Goal: Transaction & Acquisition: Purchase product/service

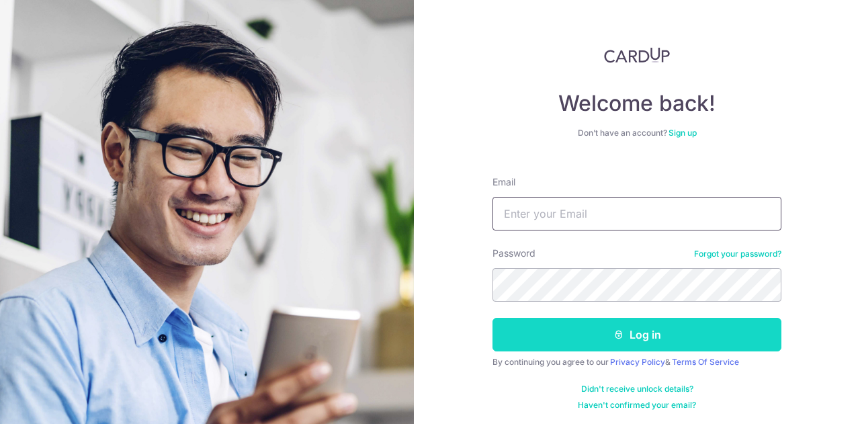
type input "[EMAIL_ADDRESS][DOMAIN_NAME]"
click at [574, 334] on button "Log in" at bounding box center [636, 335] width 289 height 34
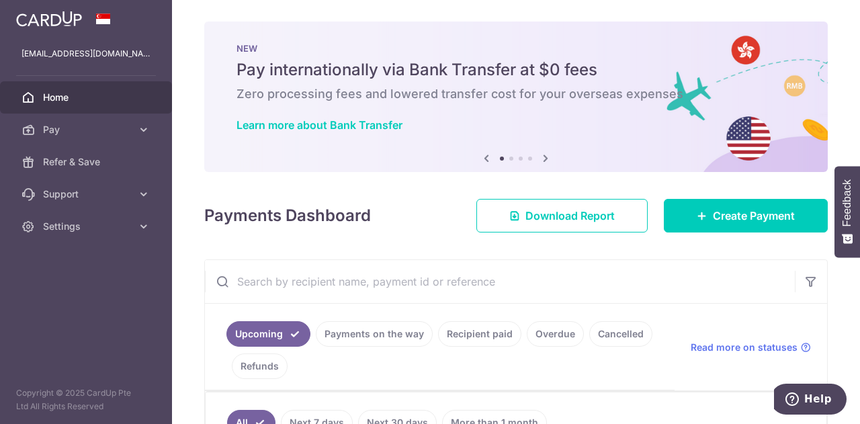
click at [542, 158] on icon at bounding box center [545, 158] width 16 height 17
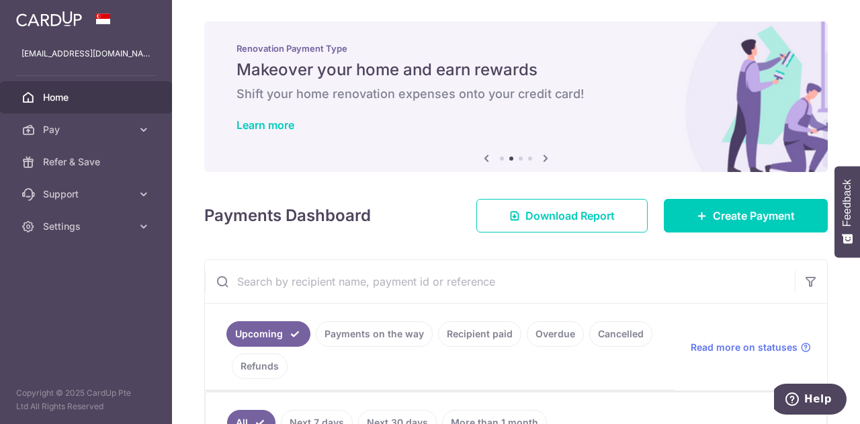
click at [542, 158] on icon at bounding box center [545, 158] width 16 height 17
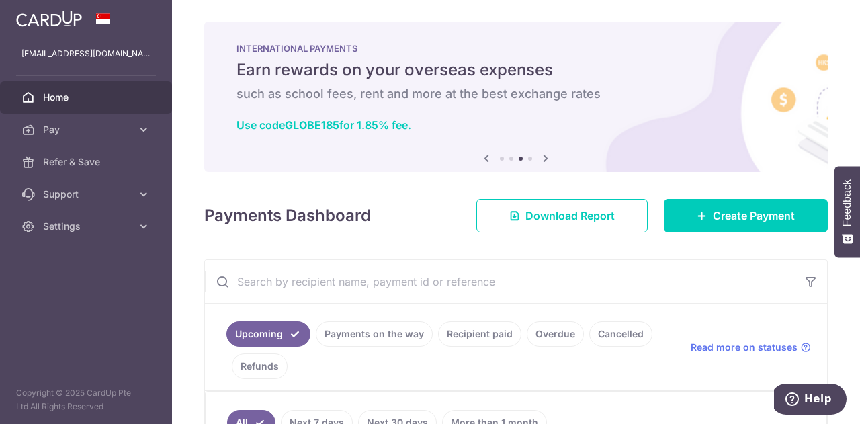
click at [542, 158] on icon at bounding box center [545, 158] width 16 height 17
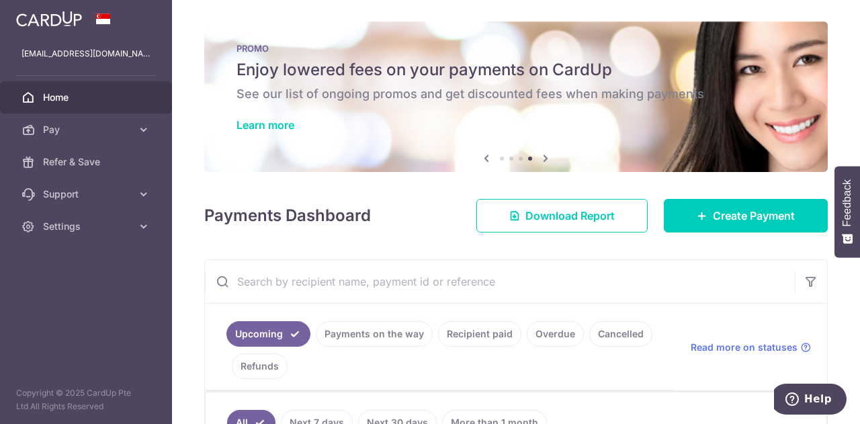
click at [483, 160] on icon at bounding box center [486, 158] width 16 height 17
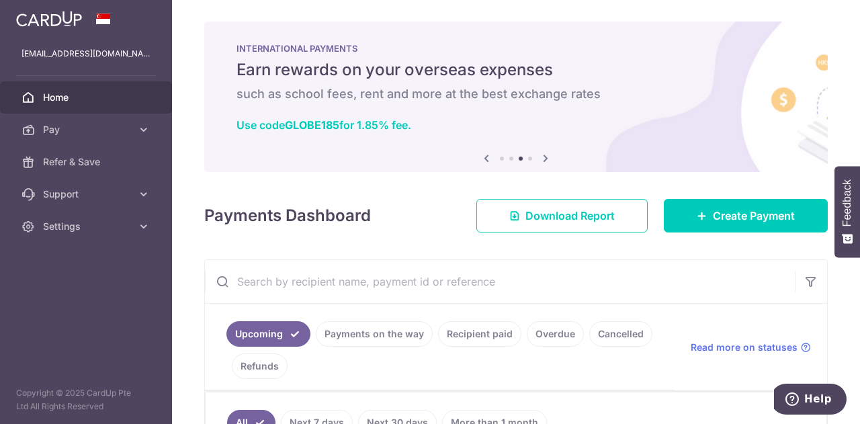
click at [537, 160] on icon at bounding box center [545, 158] width 16 height 17
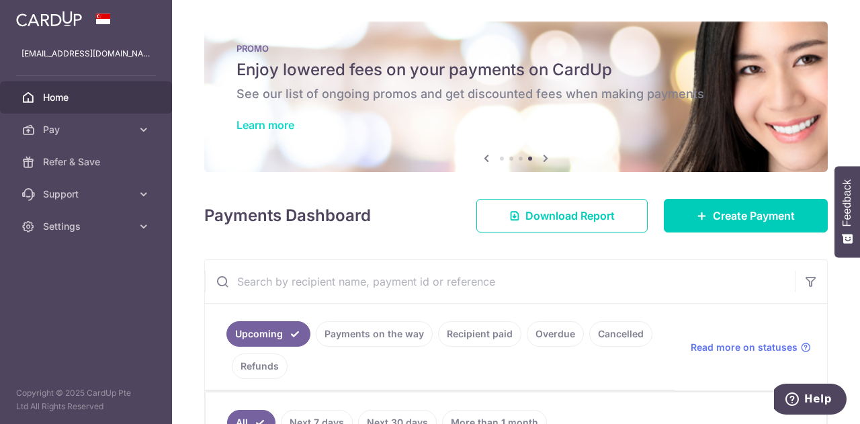
click at [293, 130] on link "Learn more" at bounding box center [265, 124] width 58 height 13
click at [82, 131] on span "Pay" at bounding box center [87, 129] width 89 height 13
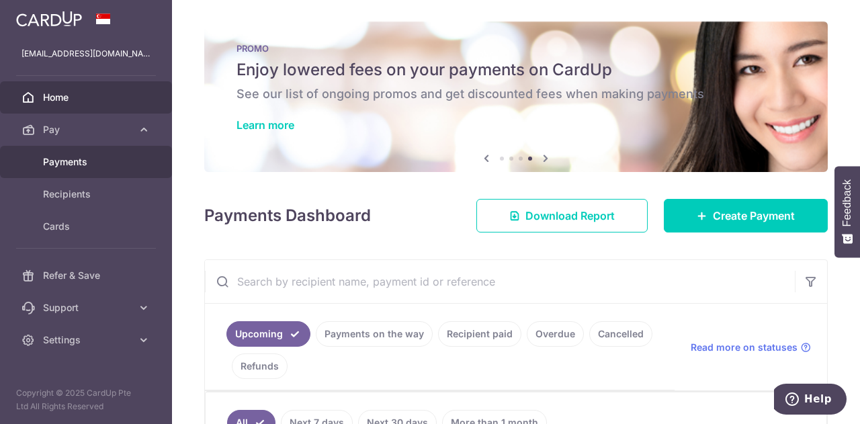
click at [101, 162] on span "Payments" at bounding box center [87, 161] width 89 height 13
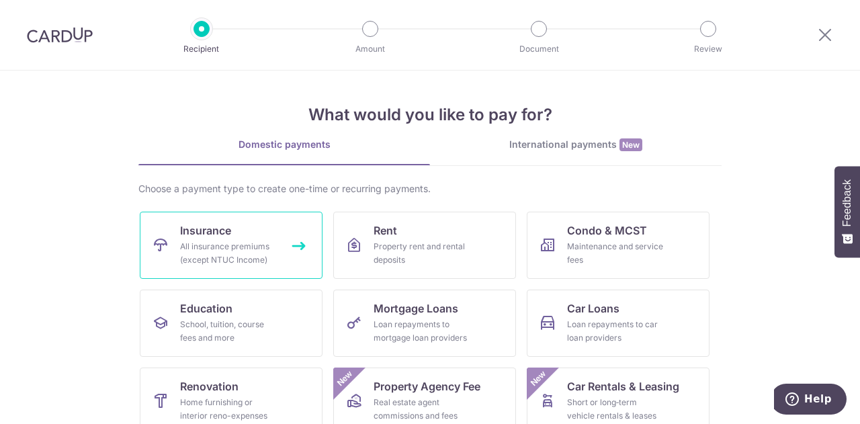
click at [175, 255] on link "Insurance All insurance premiums (except NTUC Income)" at bounding box center [231, 245] width 183 height 67
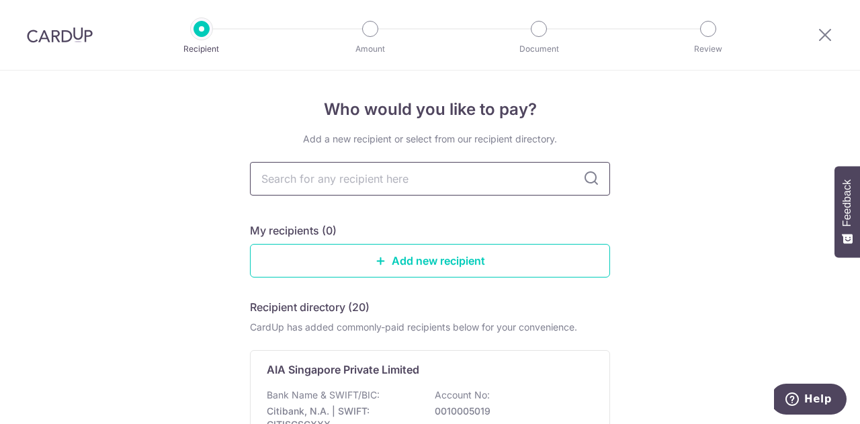
click at [445, 178] on input "text" at bounding box center [430, 179] width 360 height 34
click at [536, 182] on input "text" at bounding box center [430, 179] width 360 height 34
type input "PRU"
click at [394, 217] on div "Add a new recipient or select from our recipient directory. PRU My recipients (…" at bounding box center [430, 333] width 360 height 402
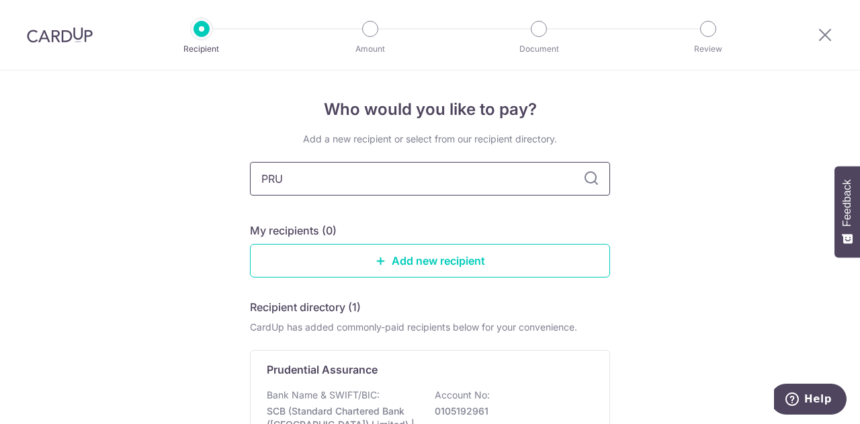
click at [416, 183] on input "PRU" at bounding box center [430, 179] width 360 height 34
click at [375, 363] on div "Prudential Assurance" at bounding box center [422, 369] width 310 height 16
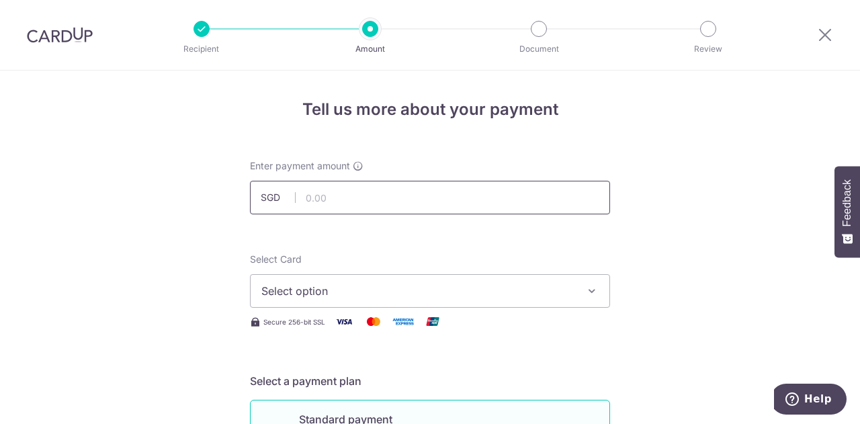
click at [427, 203] on input "text" at bounding box center [430, 198] width 360 height 34
type input "102.40"
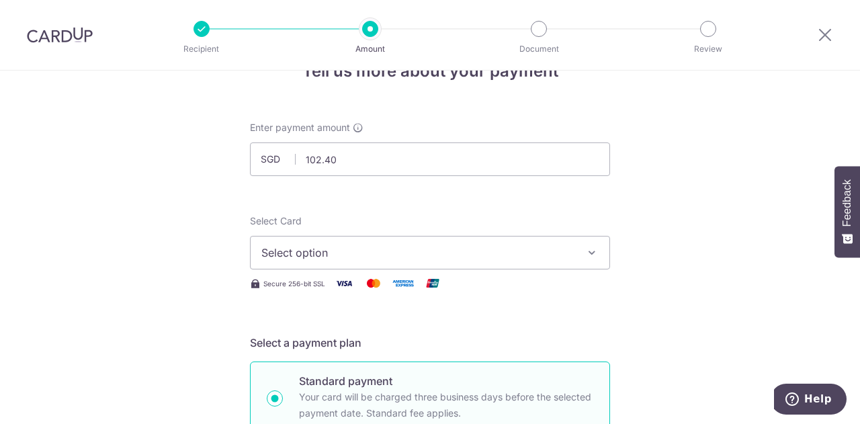
scroll to position [67, 0]
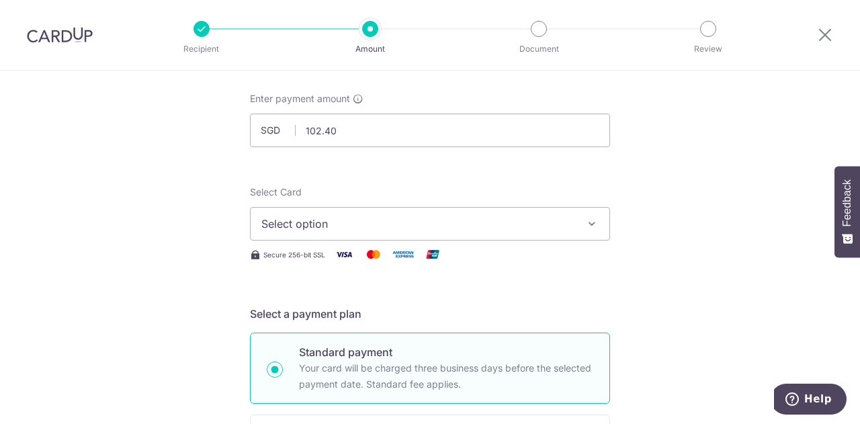
click at [552, 224] on span "Select option" at bounding box center [417, 224] width 313 height 16
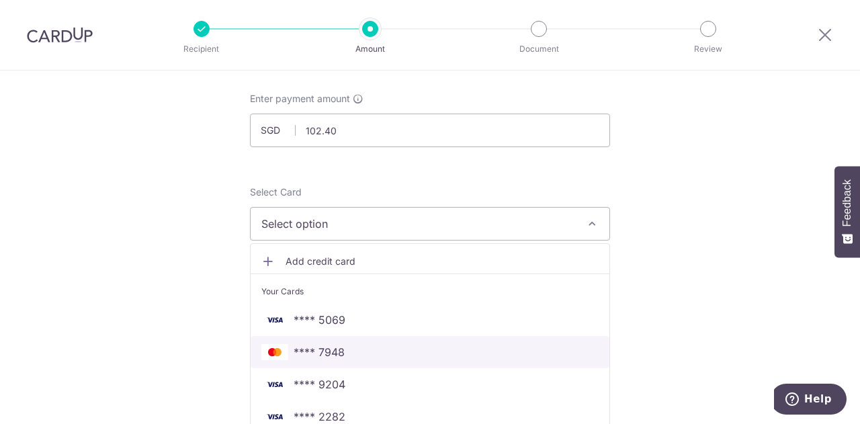
scroll to position [134, 0]
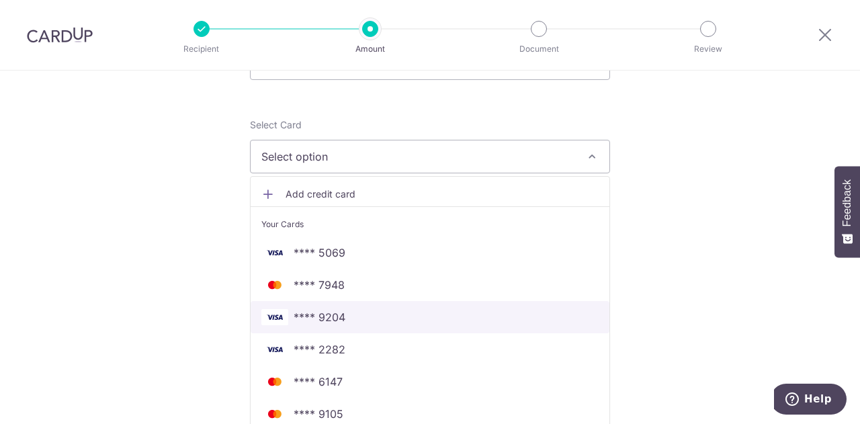
click at [424, 308] on link "**** 9204" at bounding box center [429, 317] width 359 height 32
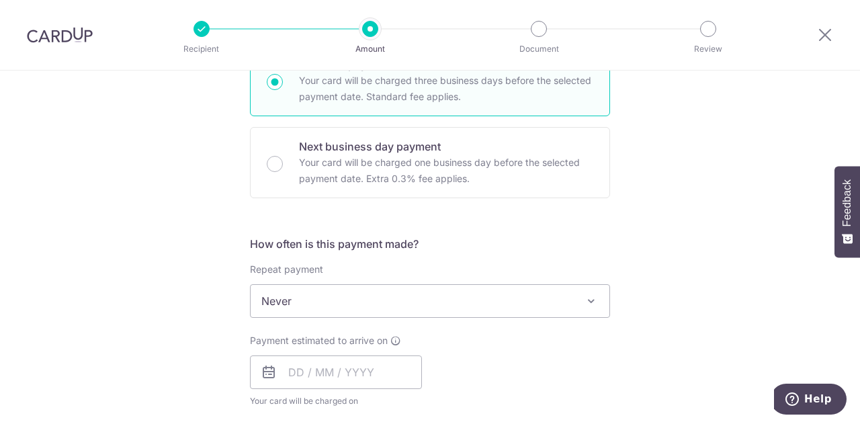
scroll to position [403, 0]
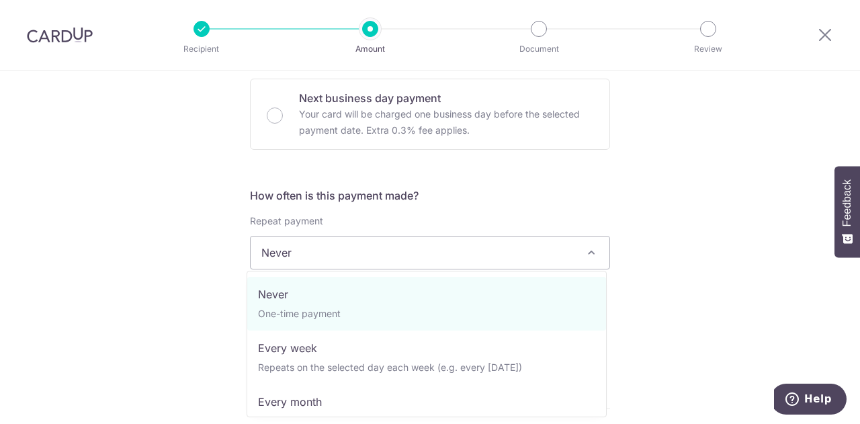
click at [281, 257] on span "Never" at bounding box center [429, 252] width 359 height 32
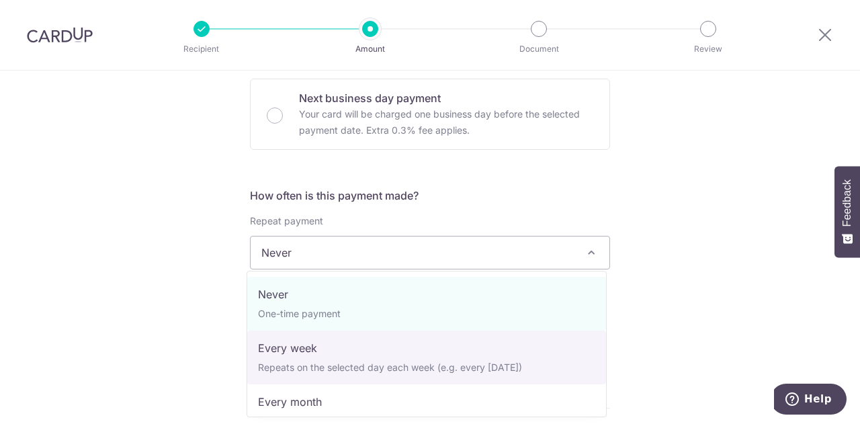
select select "2"
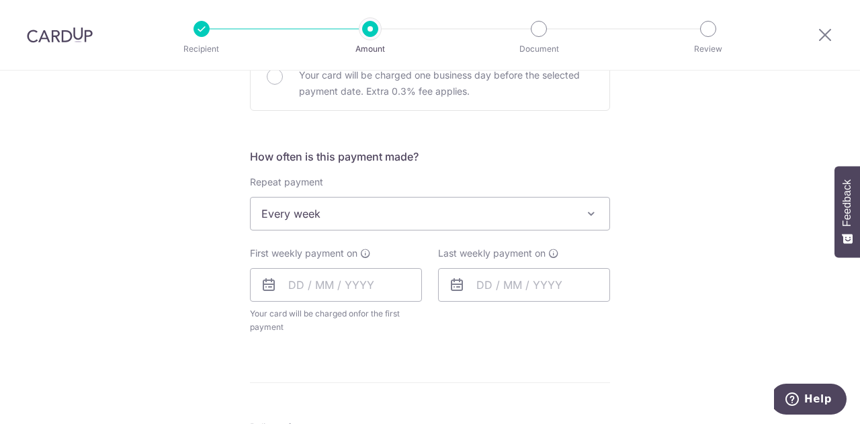
scroll to position [470, 0]
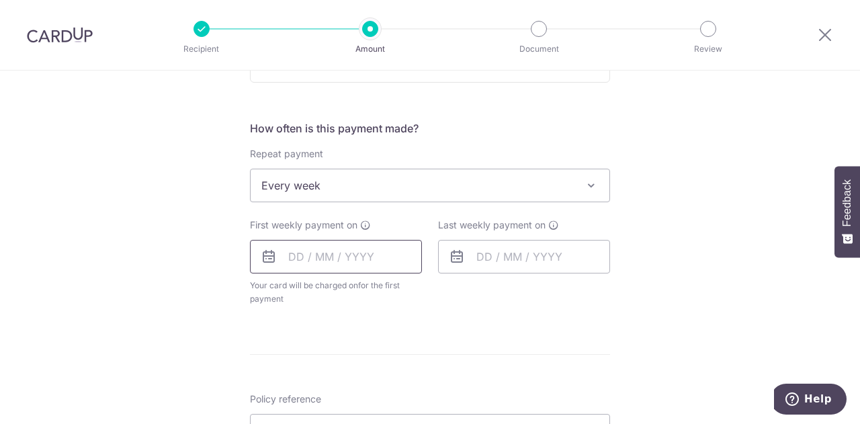
click at [310, 252] on input "text" at bounding box center [336, 257] width 172 height 34
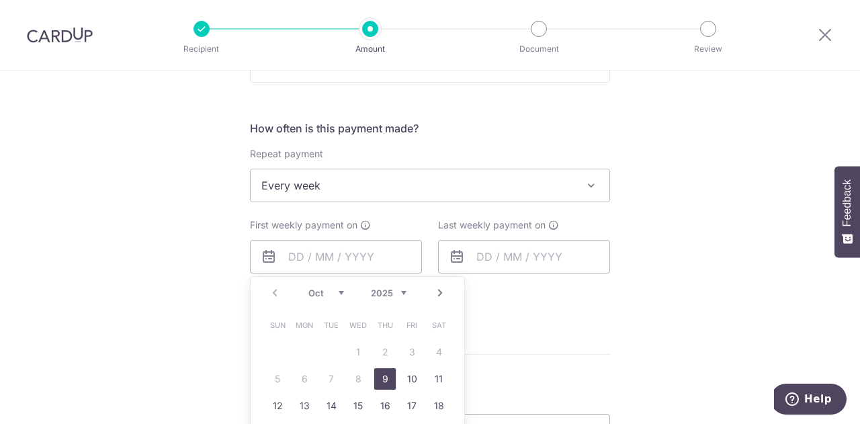
click at [377, 383] on link "9" at bounding box center [384, 378] width 21 height 21
type input "[DATE]"
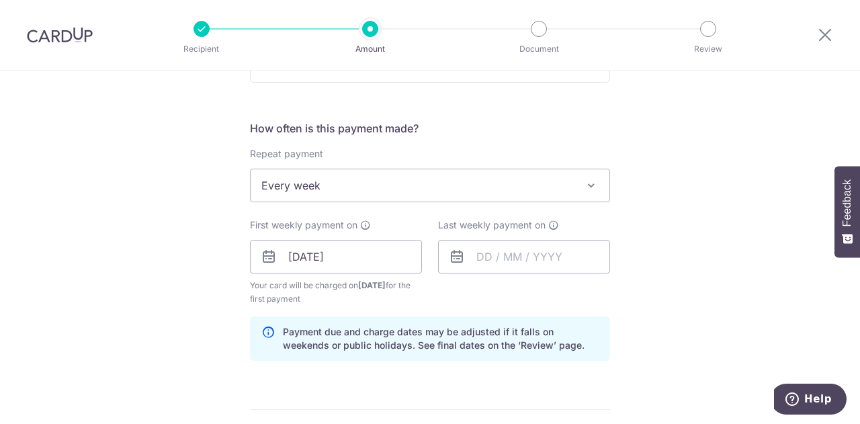
click at [369, 273] on div "First weekly payment on [DATE] Prev Next Oct Nov [DATE] 2026 2027 2028 2029 203…" at bounding box center [336, 261] width 172 height 87
click at [444, 252] on input "text" at bounding box center [524, 257] width 172 height 34
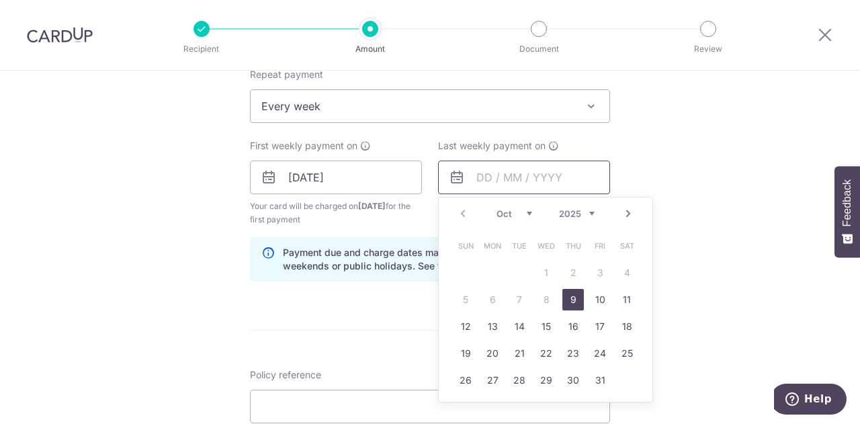
scroll to position [604, 0]
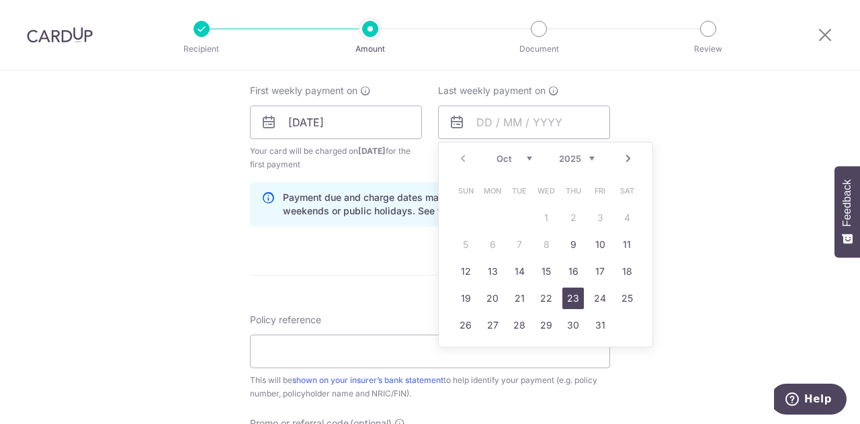
click at [567, 300] on link "23" at bounding box center [572, 297] width 21 height 21
type input "[DATE]"
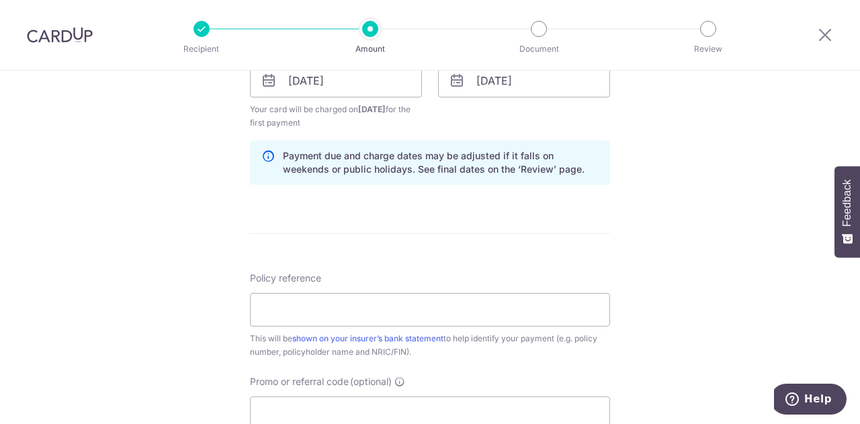
scroll to position [739, 0]
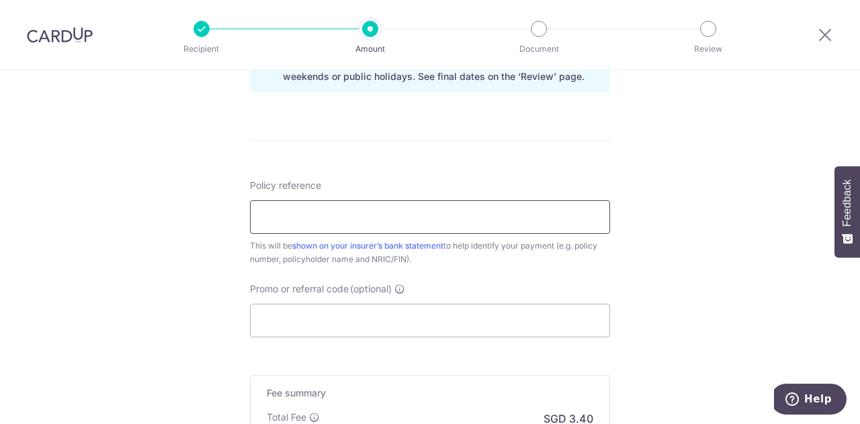
click at [358, 210] on input "Policy reference" at bounding box center [430, 217] width 360 height 34
type input "72195947"
click at [313, 324] on input "Promo or referral code (optional)" at bounding box center [430, 321] width 360 height 34
paste input "REC185"
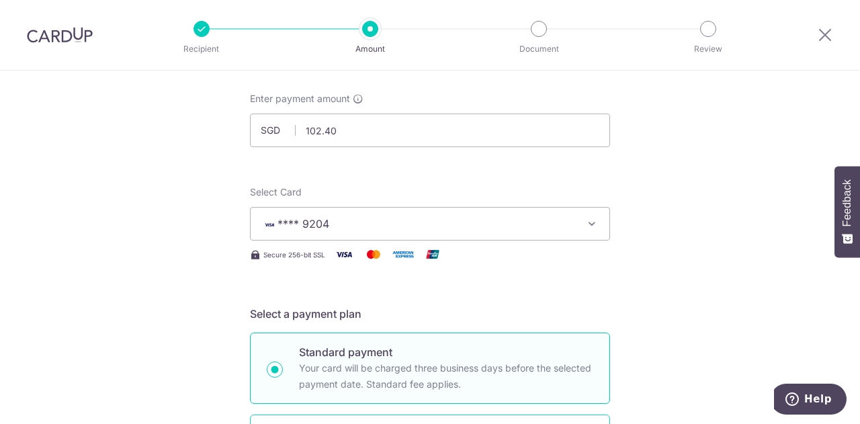
scroll to position [0, 0]
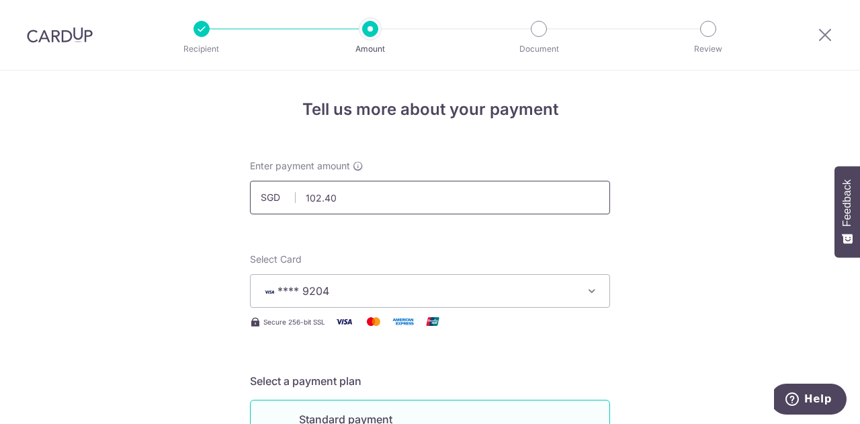
type input "REC185"
drag, startPoint x: 357, startPoint y: 201, endPoint x: 275, endPoint y: 198, distance: 82.6
click at [275, 198] on div "SGD 102.40 102.40" at bounding box center [430, 198] width 360 height 34
type input "130.00"
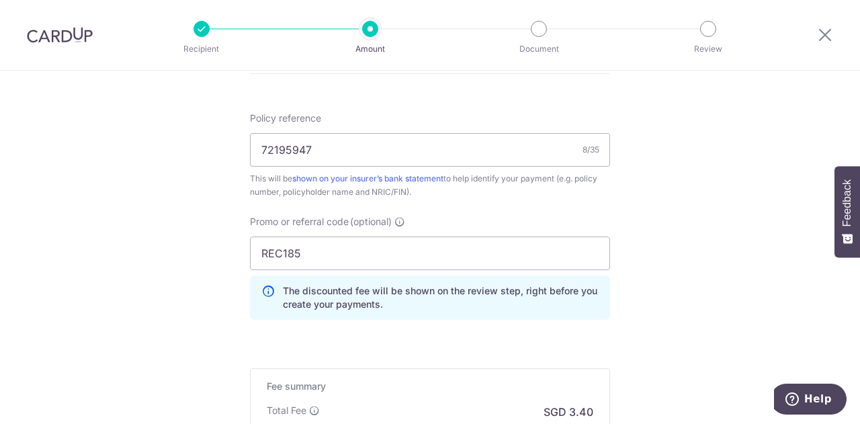
scroll to position [1041, 0]
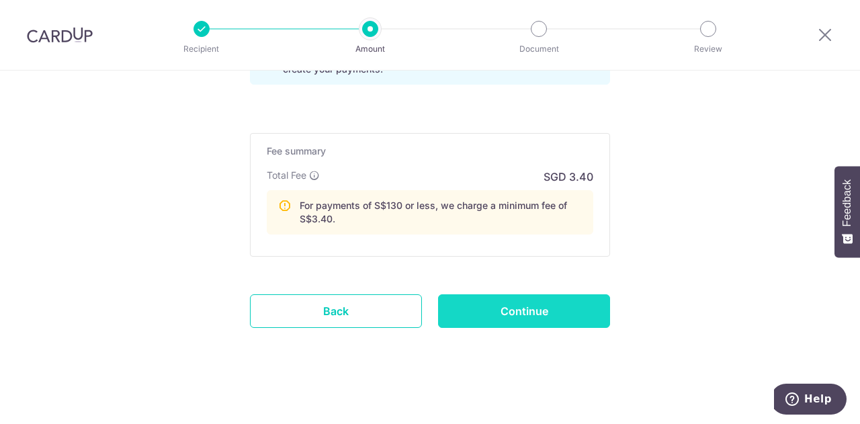
click at [563, 316] on input "Continue" at bounding box center [524, 311] width 172 height 34
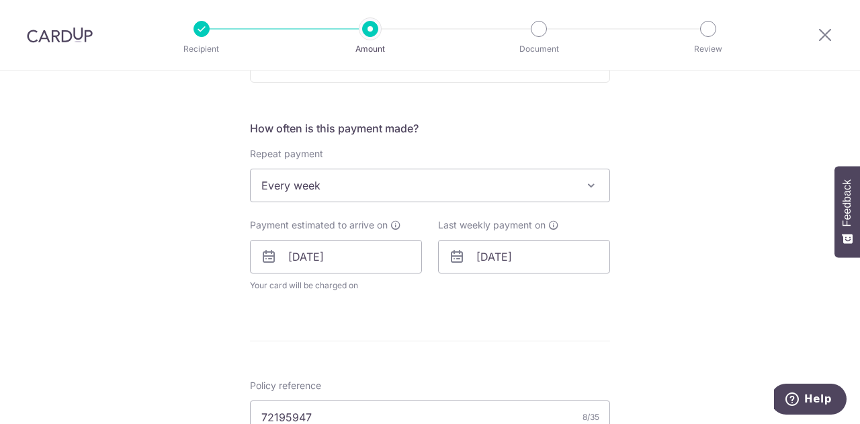
scroll to position [537, 0]
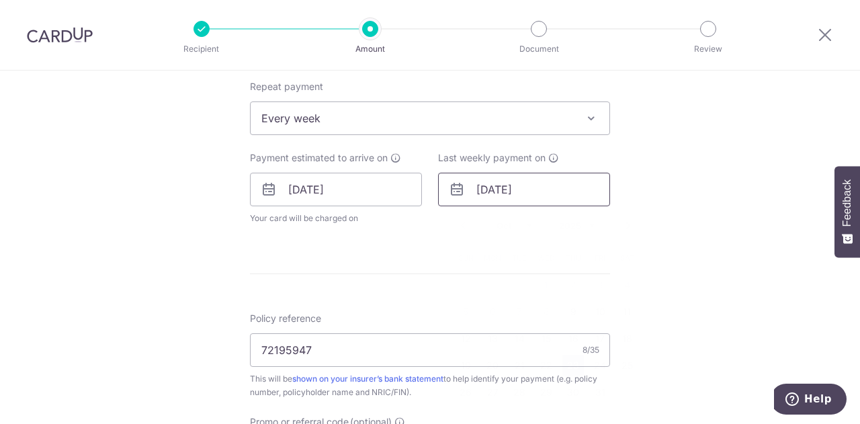
click at [492, 188] on input "23/10/2025" at bounding box center [524, 190] width 172 height 34
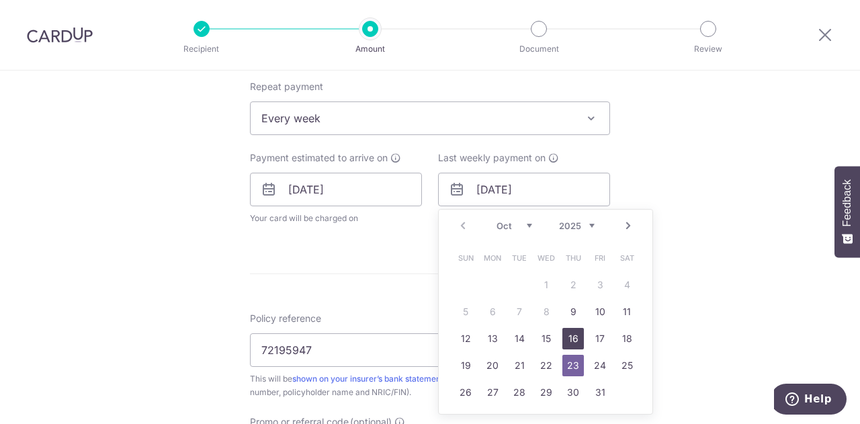
click at [565, 337] on link "16" at bounding box center [572, 338] width 21 height 21
type input "16/10/2025"
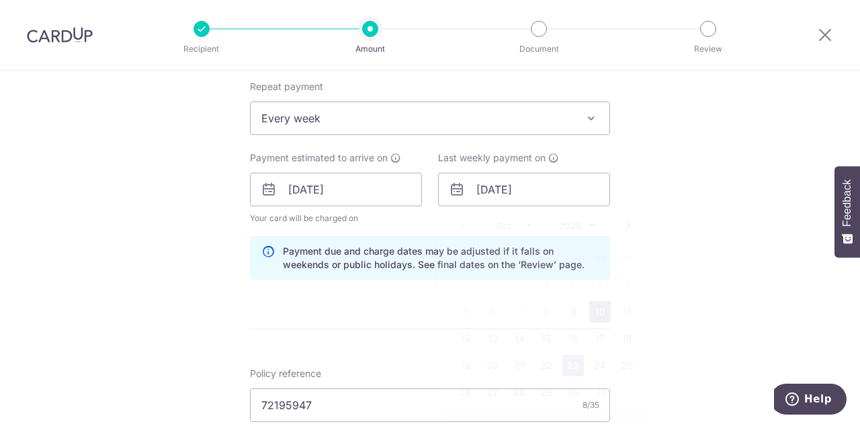
click at [681, 263] on div "Tell us more about your payment Enter payment amount SGD 130.00 130.00 Select C…" at bounding box center [430, 225] width 860 height 1385
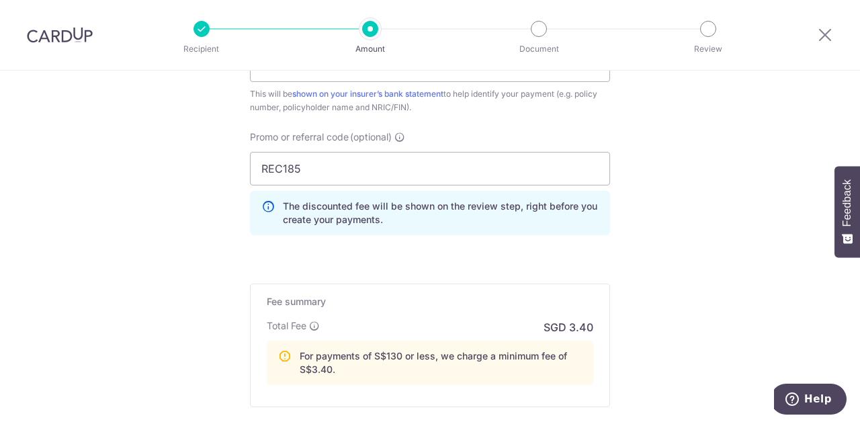
scroll to position [1027, 0]
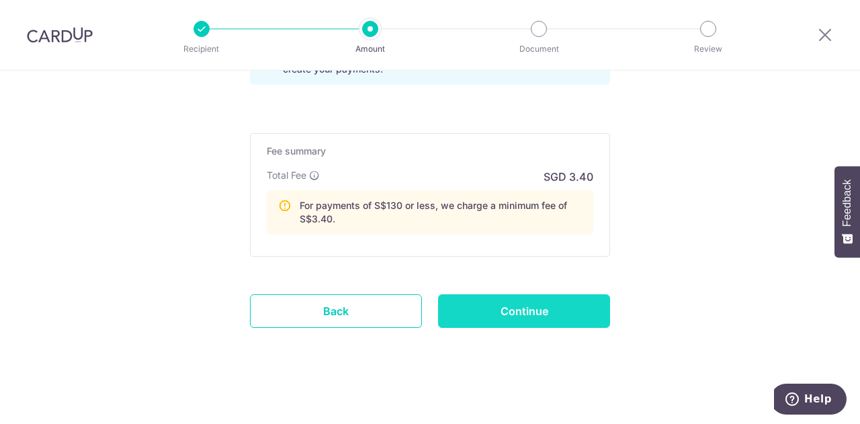
click at [568, 303] on input "Continue" at bounding box center [524, 311] width 172 height 34
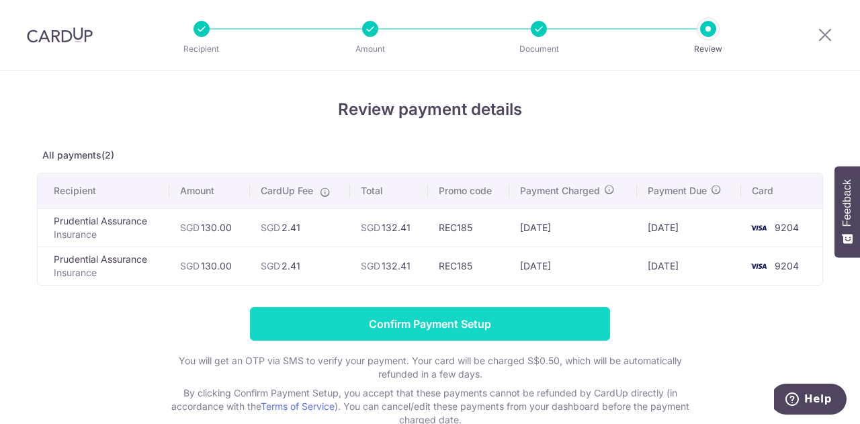
click at [553, 325] on input "Confirm Payment Setup" at bounding box center [430, 324] width 360 height 34
